Goal: Task Accomplishment & Management: Manage account settings

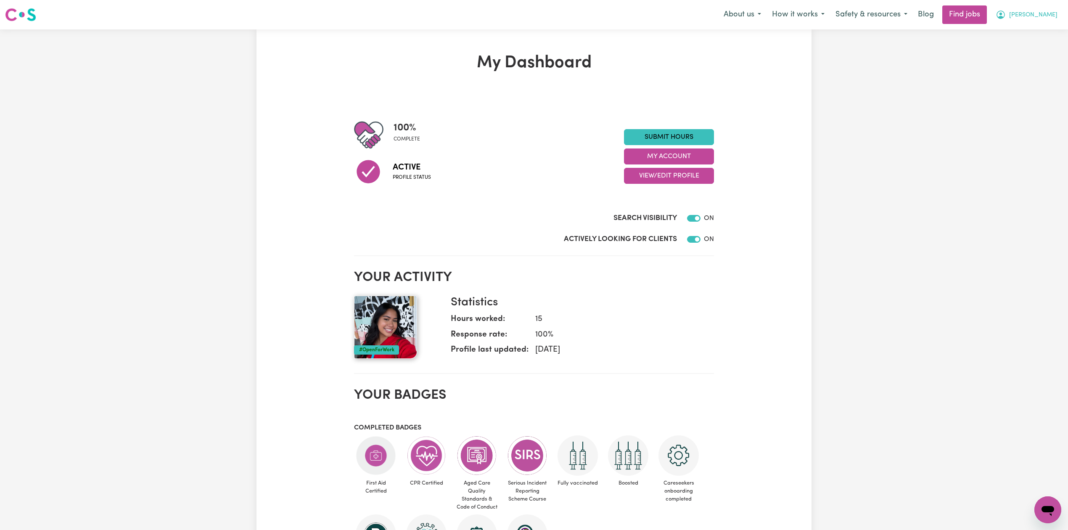
click at [1050, 16] on span "[PERSON_NAME]" at bounding box center [1033, 15] width 48 height 9
click at [1021, 37] on link "My Account" at bounding box center [1029, 33] width 66 height 16
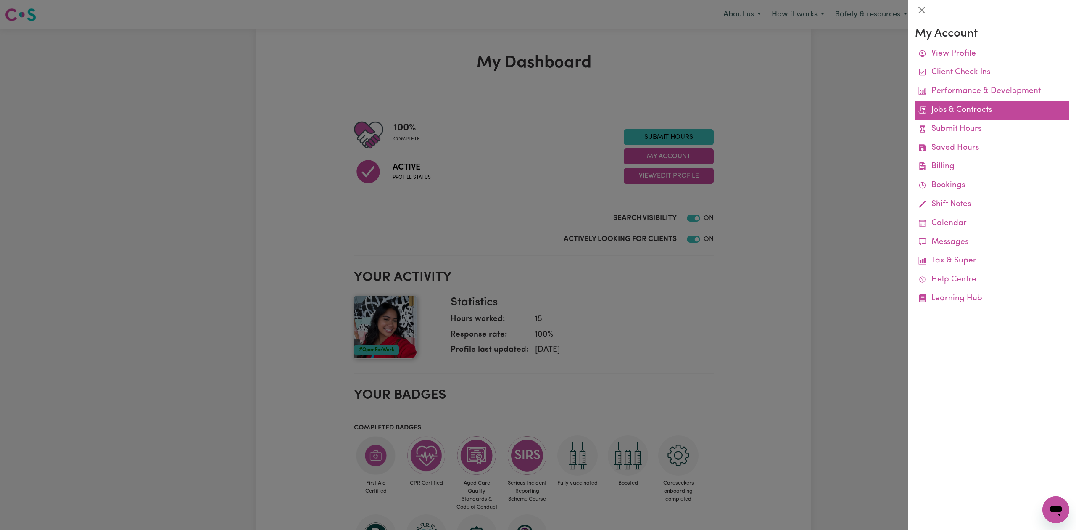
click at [952, 108] on link "Jobs & Contracts" at bounding box center [992, 110] width 154 height 19
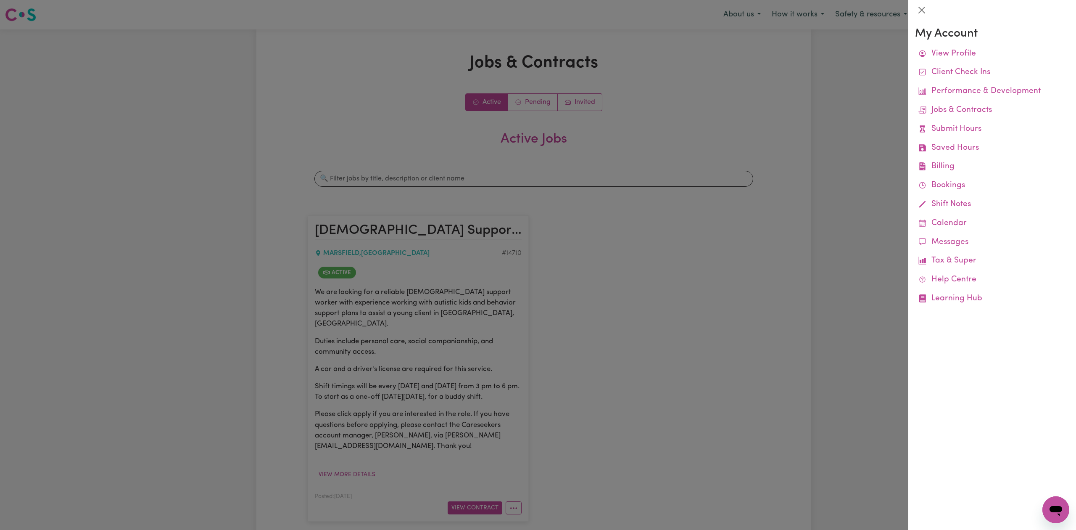
click at [650, 293] on div at bounding box center [538, 265] width 1076 height 530
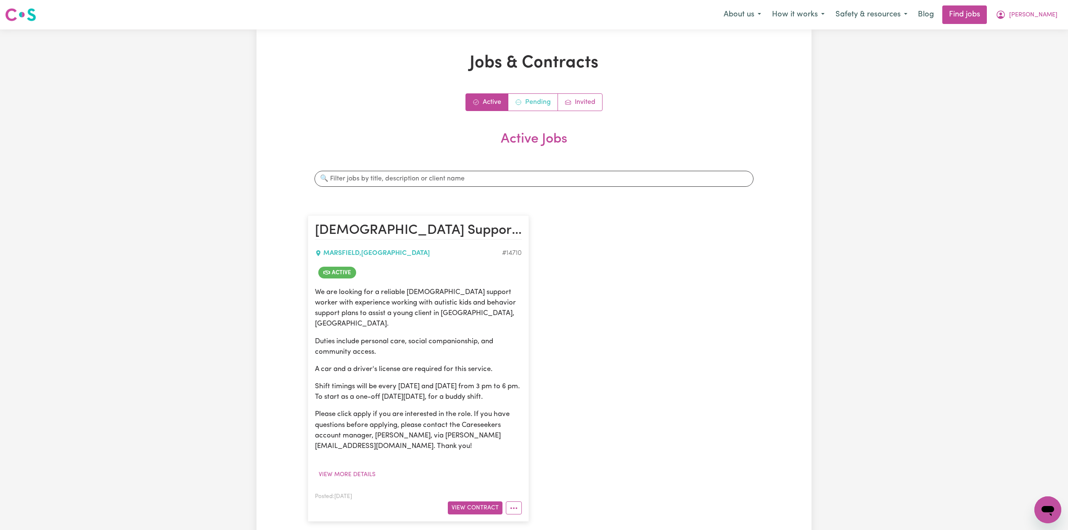
click at [525, 95] on link "Pending" at bounding box center [533, 102] width 50 height 17
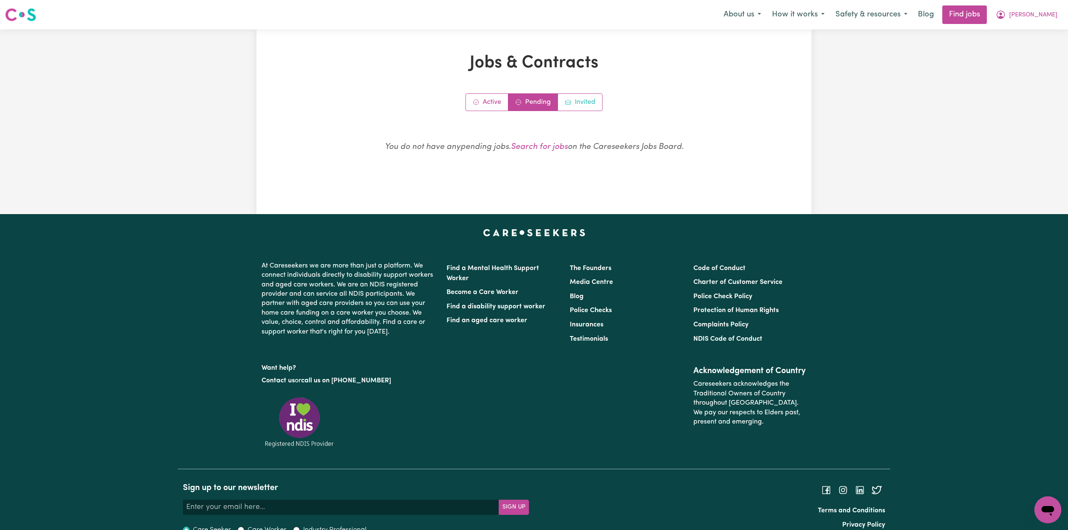
click at [584, 100] on link "Invited" at bounding box center [580, 102] width 44 height 17
click at [470, 96] on link "Active" at bounding box center [487, 102] width 42 height 17
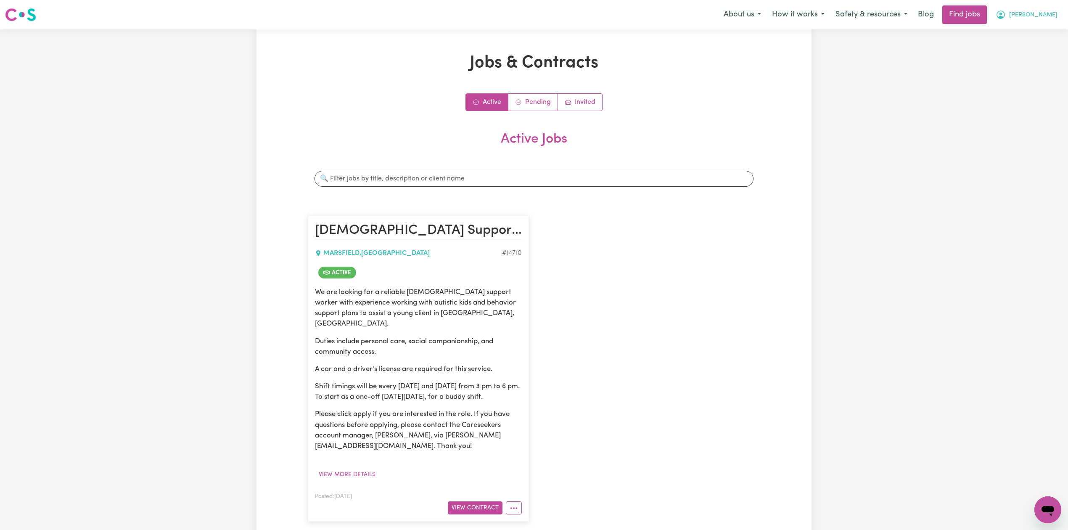
click at [1045, 16] on span "[PERSON_NAME]" at bounding box center [1033, 15] width 48 height 9
click at [1029, 61] on link "Logout" at bounding box center [1029, 64] width 66 height 16
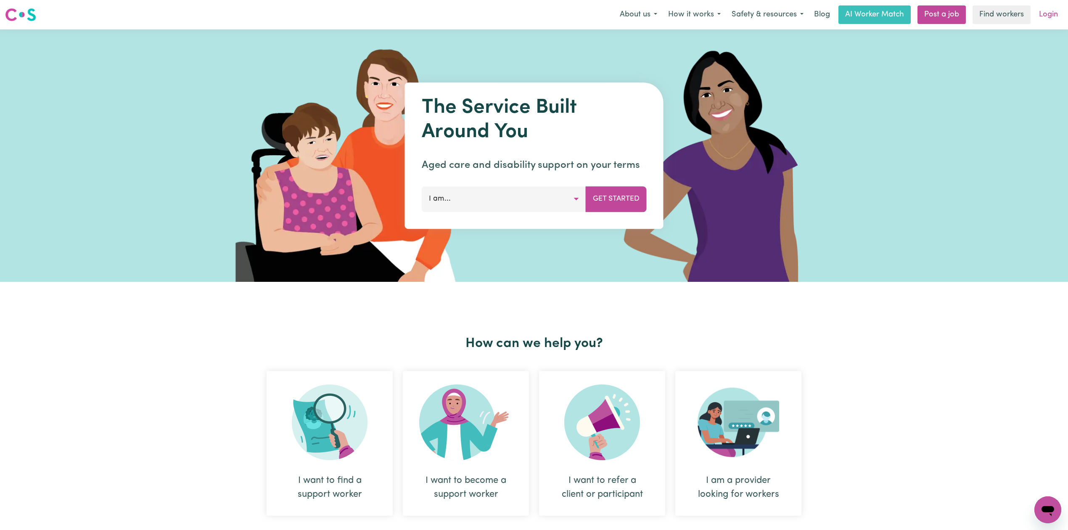
click at [1035, 16] on link "Login" at bounding box center [1048, 14] width 29 height 18
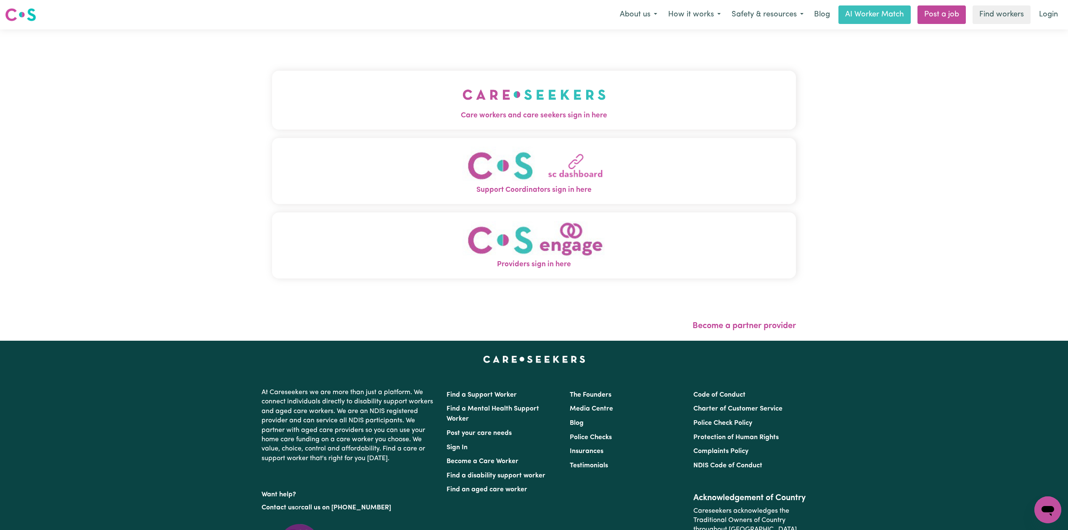
click at [488, 74] on button "Care workers and care seekers sign in here" at bounding box center [534, 100] width 524 height 59
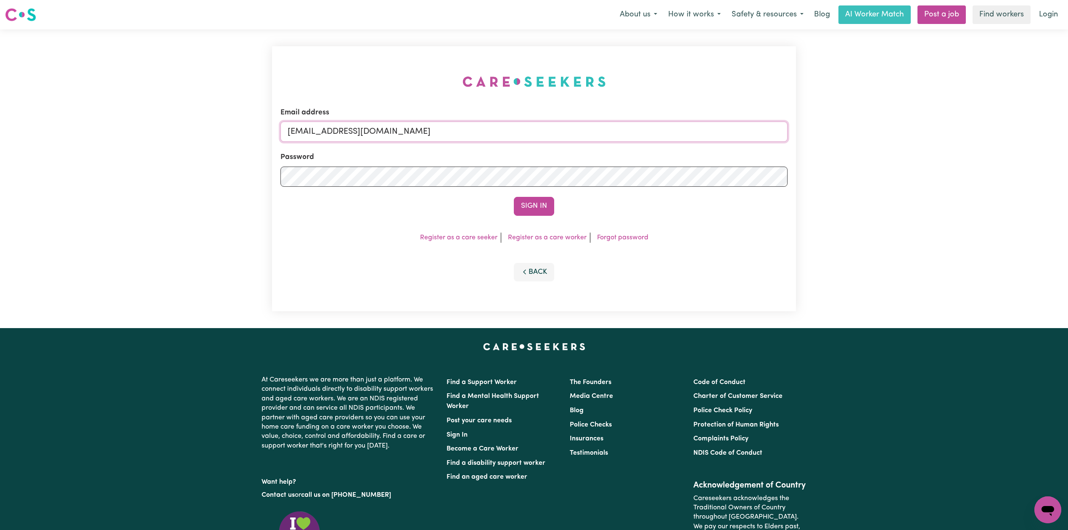
click at [438, 135] on input "[EMAIL_ADDRESS][DOMAIN_NAME]" at bounding box center [533, 131] width 507 height 20
drag, startPoint x: 330, startPoint y: 131, endPoint x: 546, endPoint y: 135, distance: 216.1
click at [546, 135] on input "Superuser~[EMAIL_ADDRESS][DOMAIN_NAME]" at bounding box center [533, 131] width 507 height 20
type input "Superuser~[EMAIL_ADDRESS][DOMAIN_NAME]"
click at [501, 214] on div "Sign In" at bounding box center [533, 206] width 507 height 18
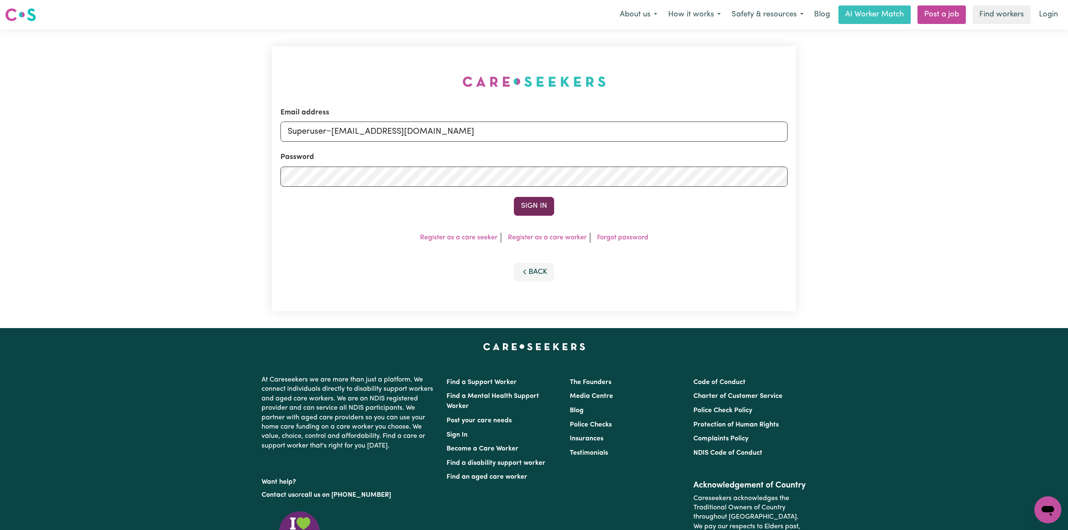
click at [537, 203] on button "Sign In" at bounding box center [534, 206] width 40 height 18
